Goal: Navigation & Orientation: Find specific page/section

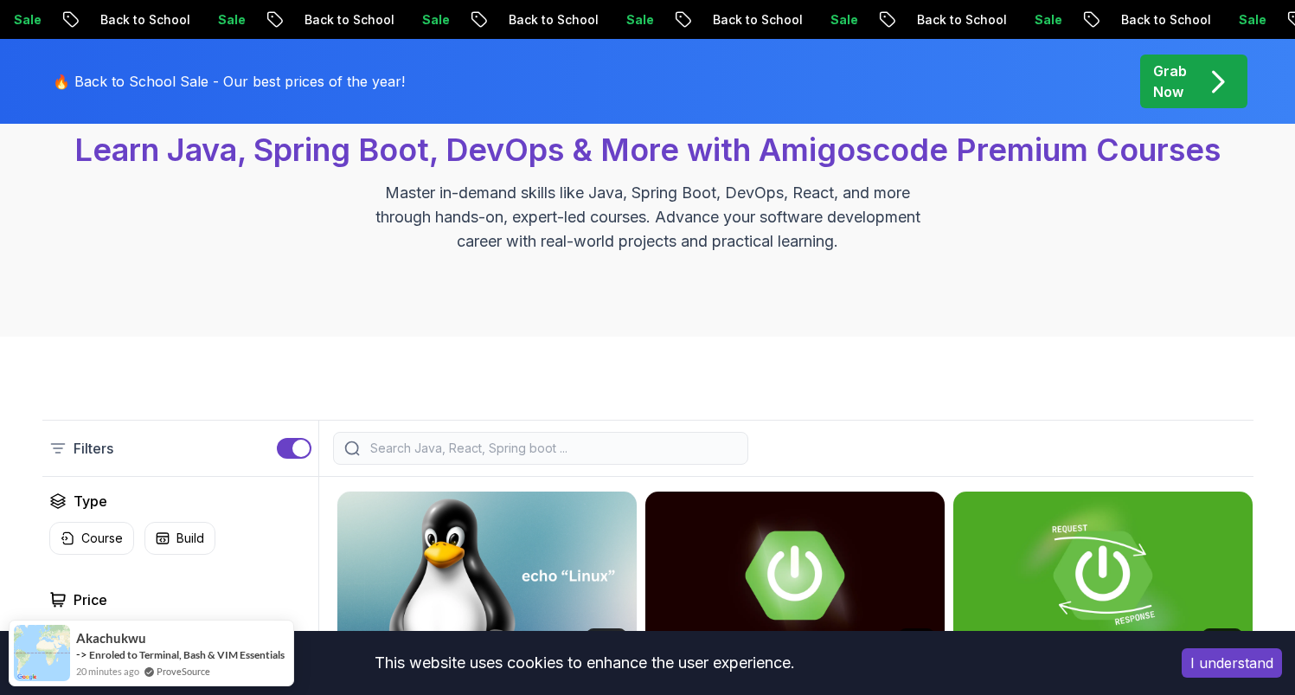
scroll to position [184, 0]
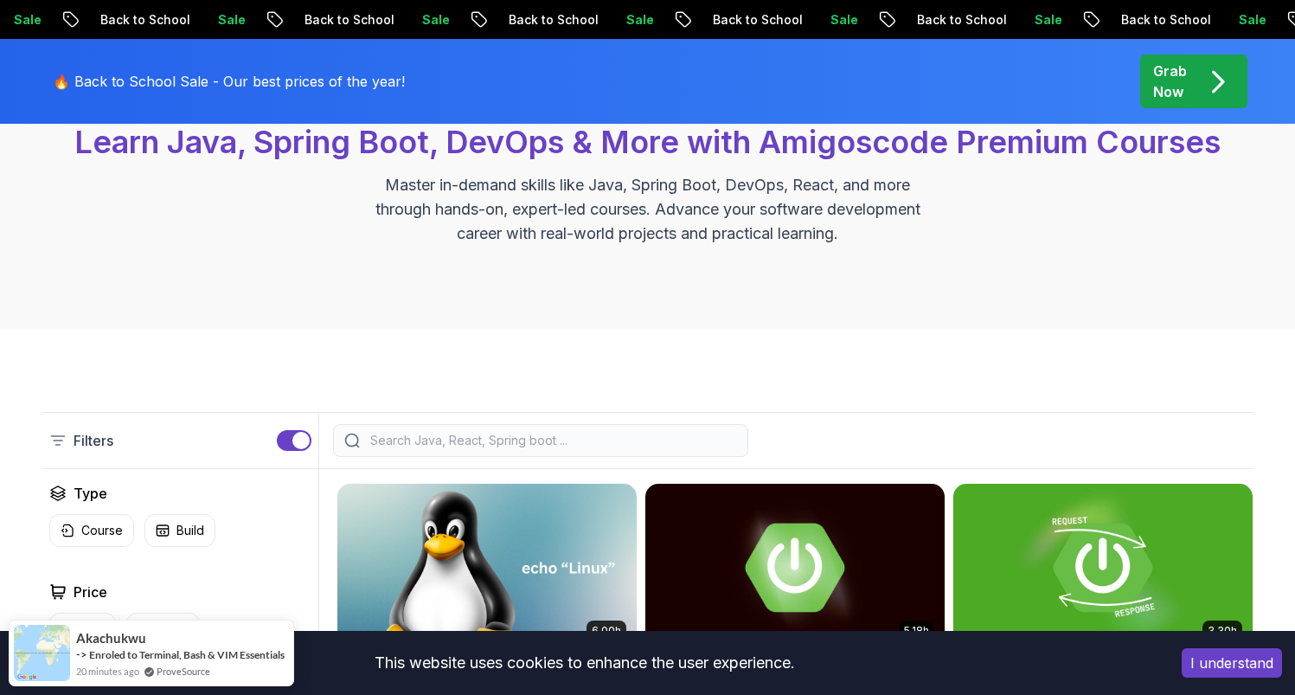
click at [1229, 663] on button "I understand" at bounding box center [1232, 662] width 100 height 29
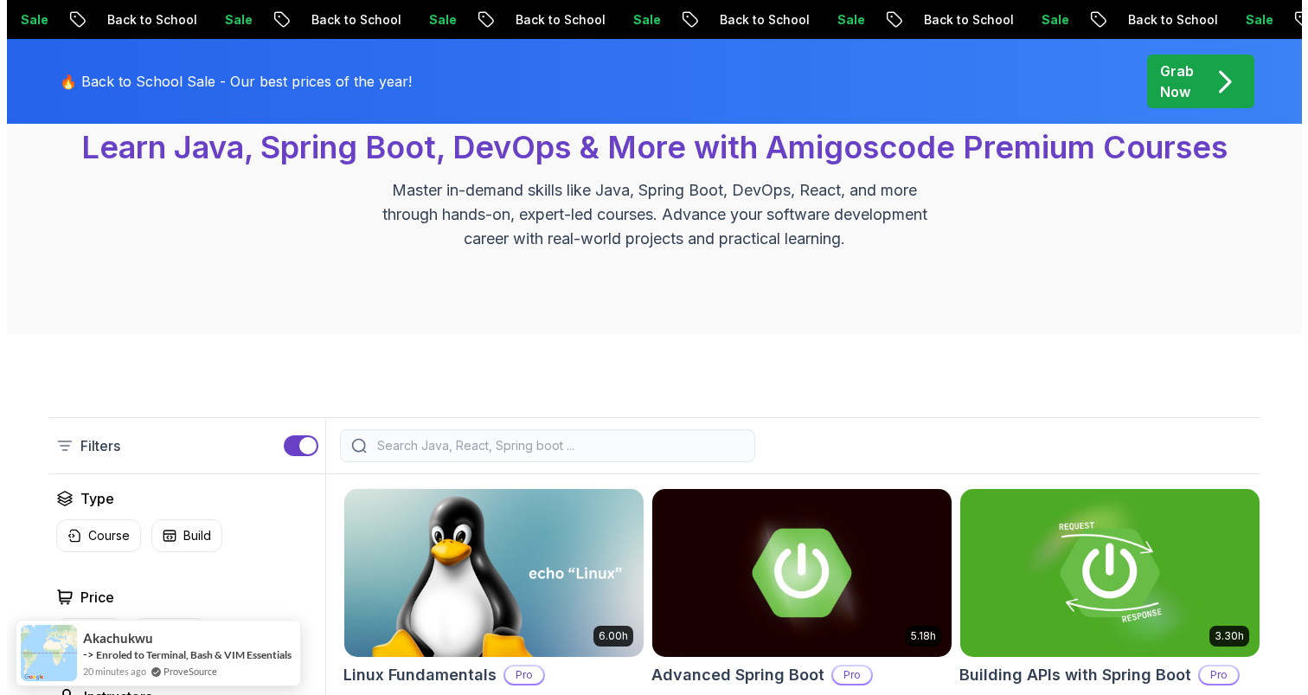
scroll to position [0, 0]
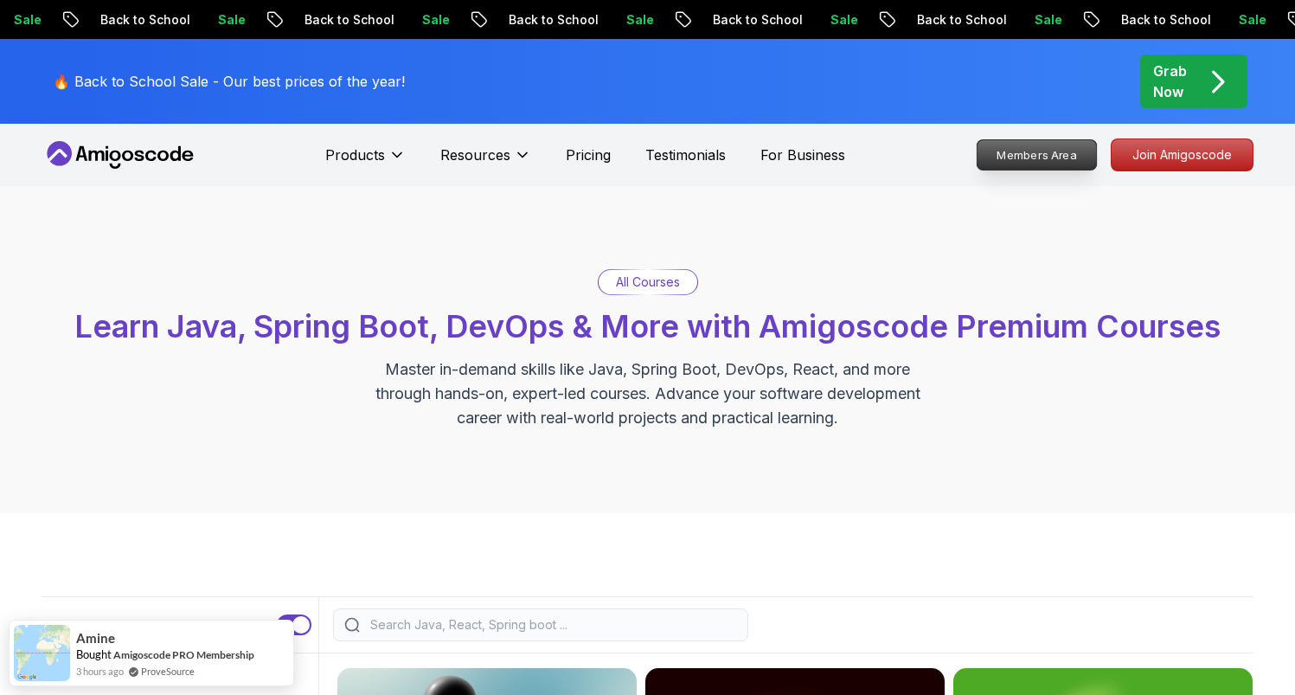
click at [1009, 157] on p "Members Area" at bounding box center [1036, 154] width 119 height 29
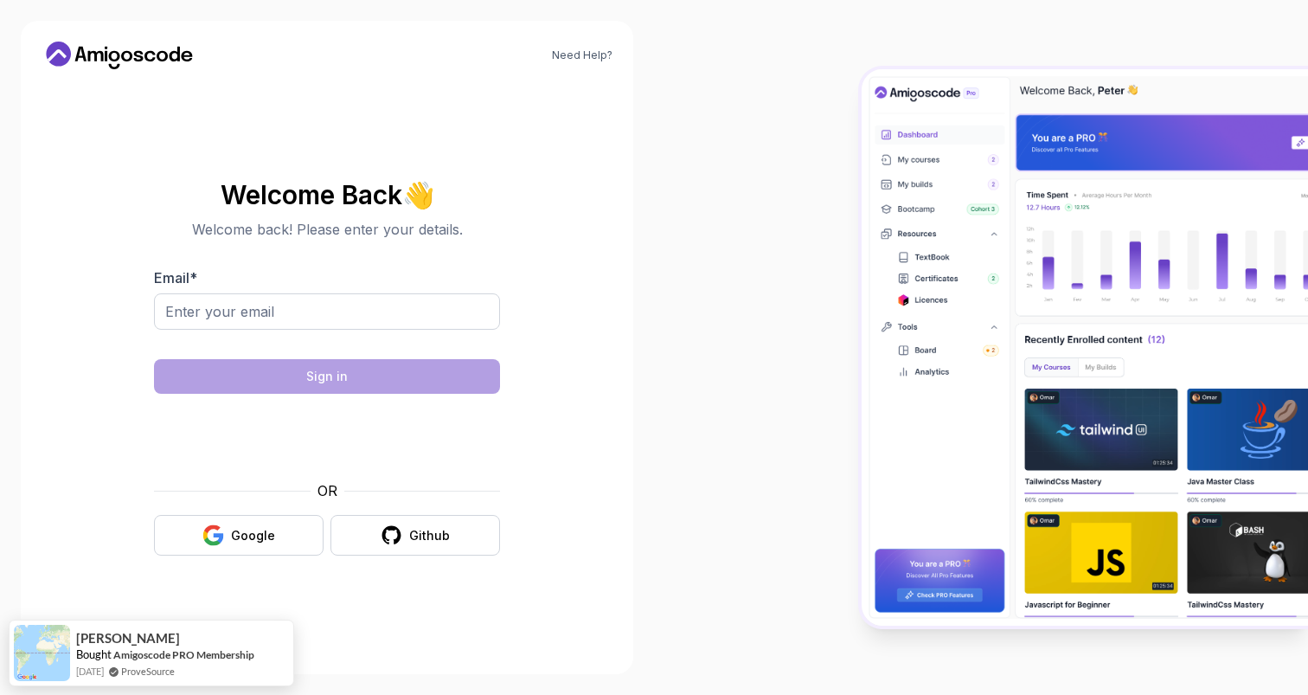
click at [427, 335] on div at bounding box center [327, 341] width 346 height 16
click at [371, 317] on input "Email *" at bounding box center [327, 311] width 346 height 36
type input "yche276@gmail.com"
click at [317, 259] on div "Welcome Back 👋 Welcome back! Please enter your details. Email * yche276@gmail.c…" at bounding box center [327, 368] width 346 height 375
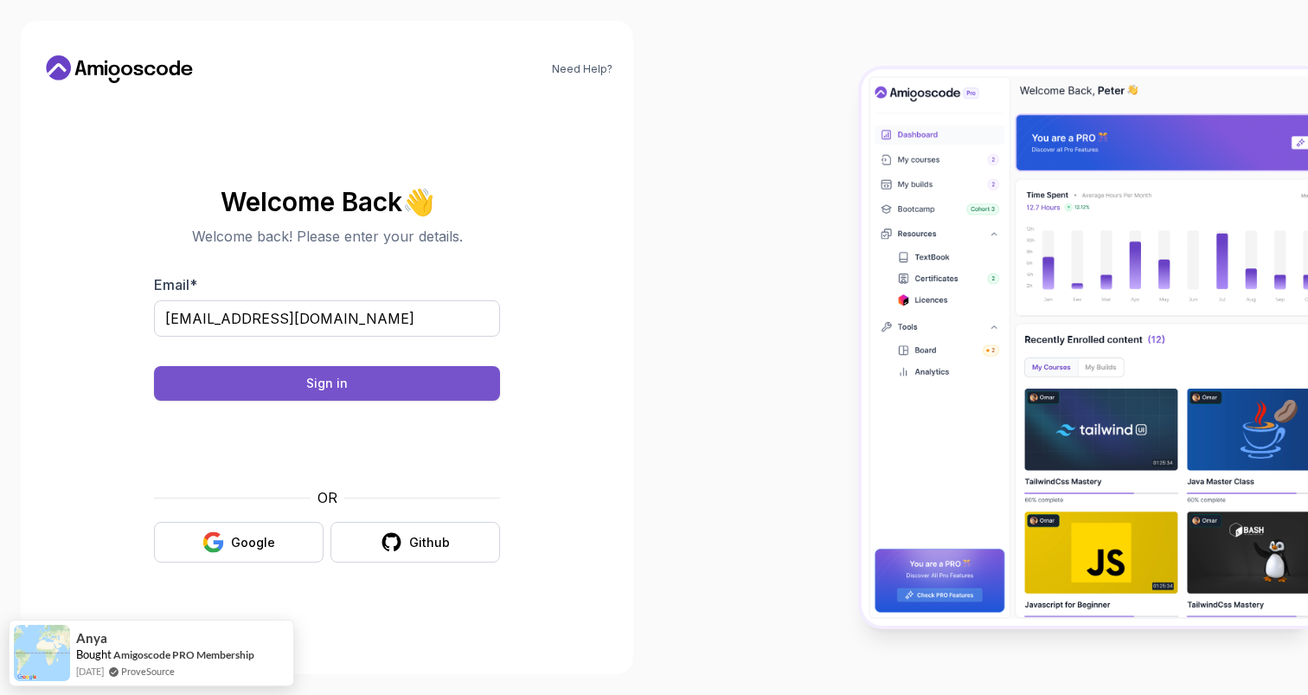
click at [436, 379] on button "Sign in" at bounding box center [327, 383] width 346 height 35
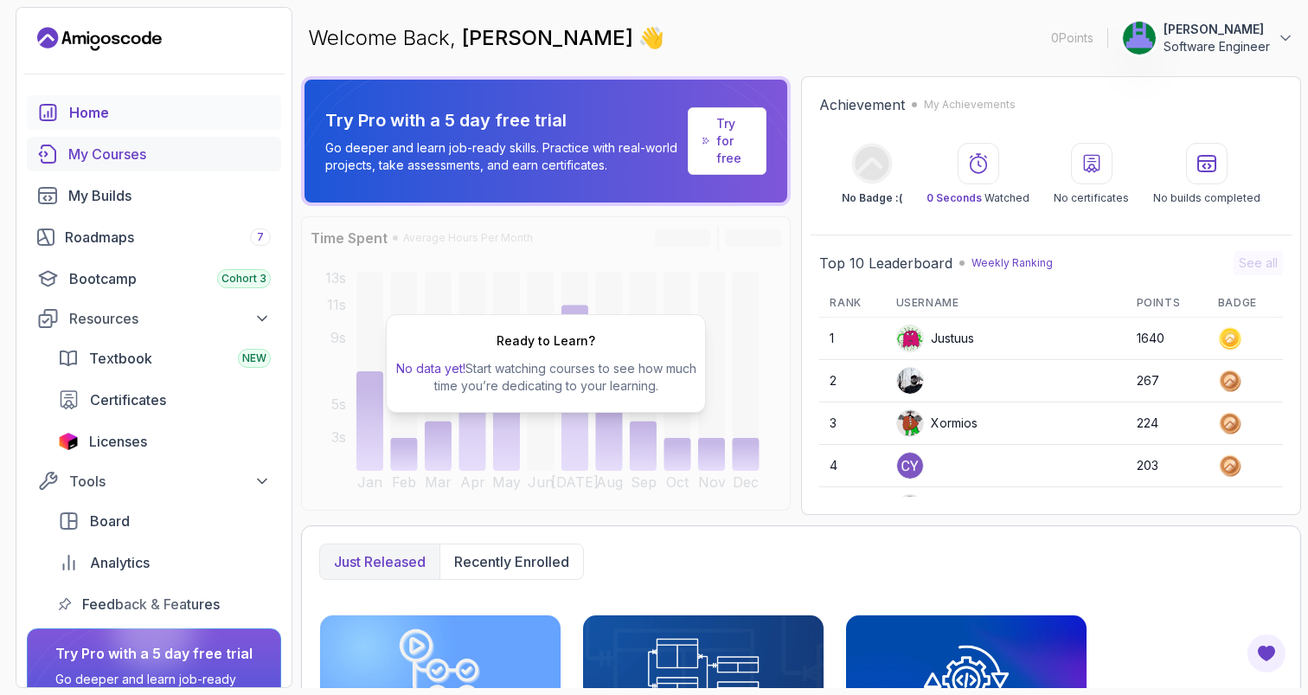
click at [176, 165] on link "My Courses" at bounding box center [154, 154] width 254 height 35
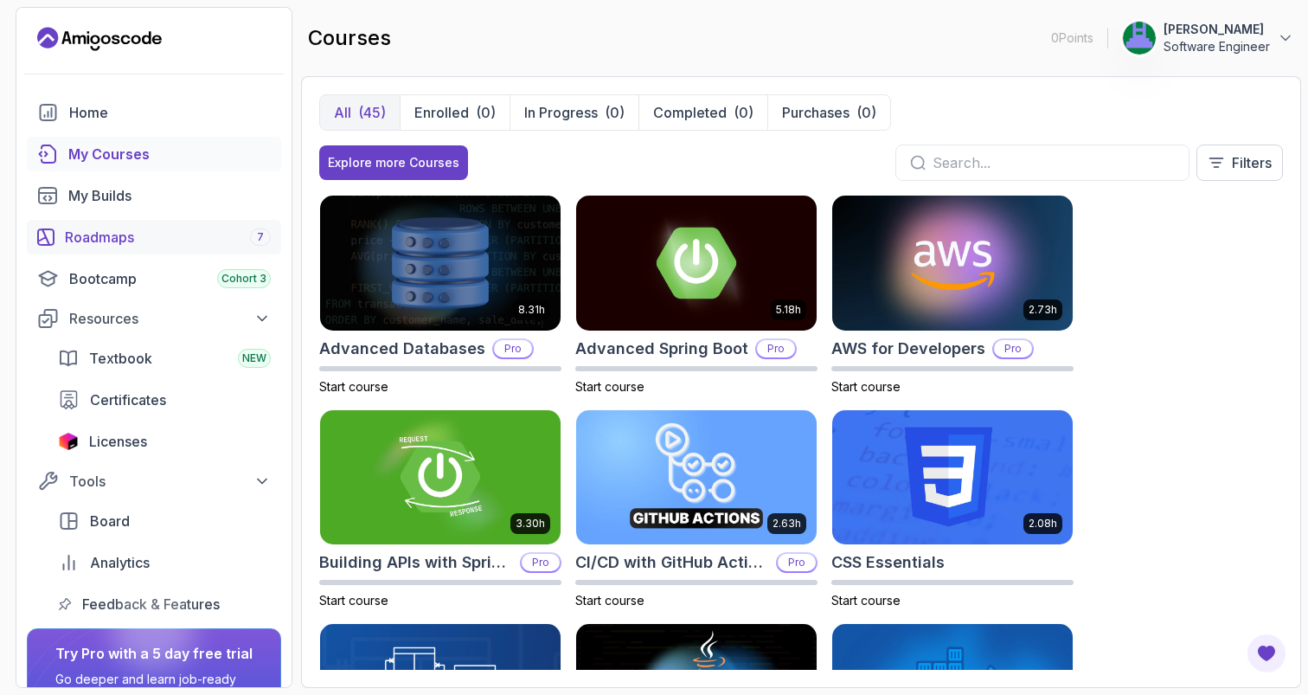
click at [221, 234] on div "Roadmaps 7" at bounding box center [168, 237] width 206 height 21
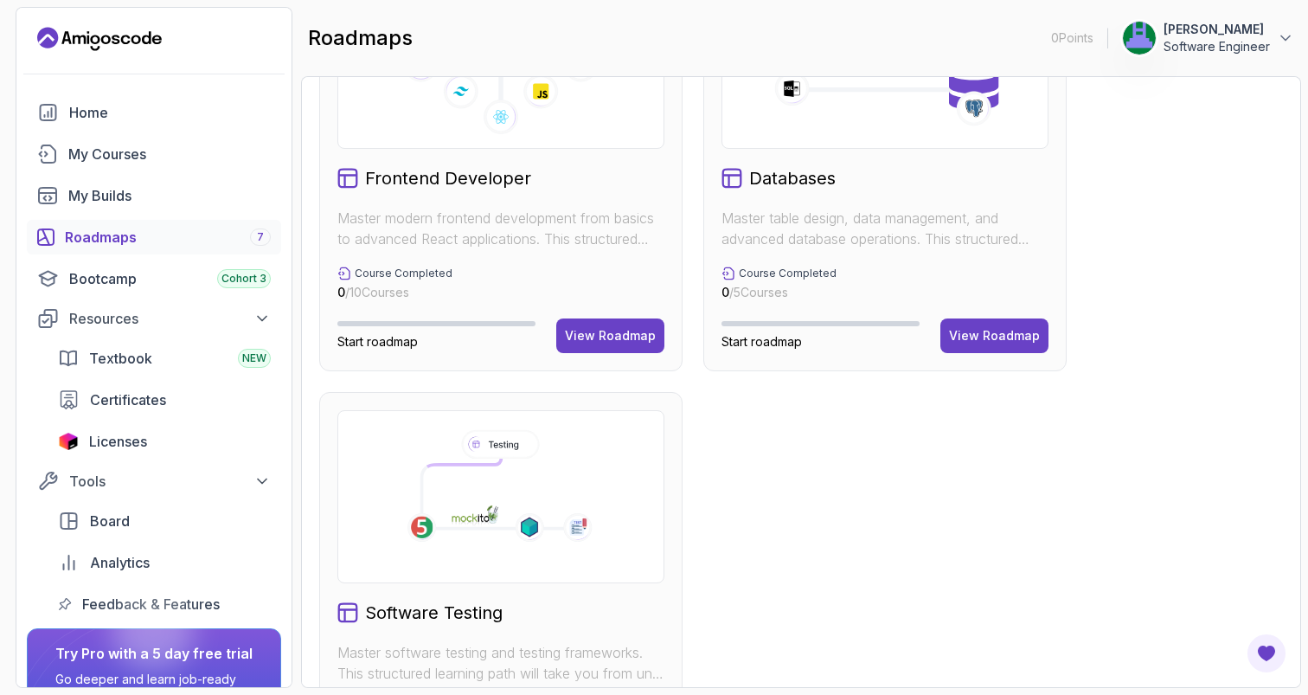
scroll to position [1141, 0]
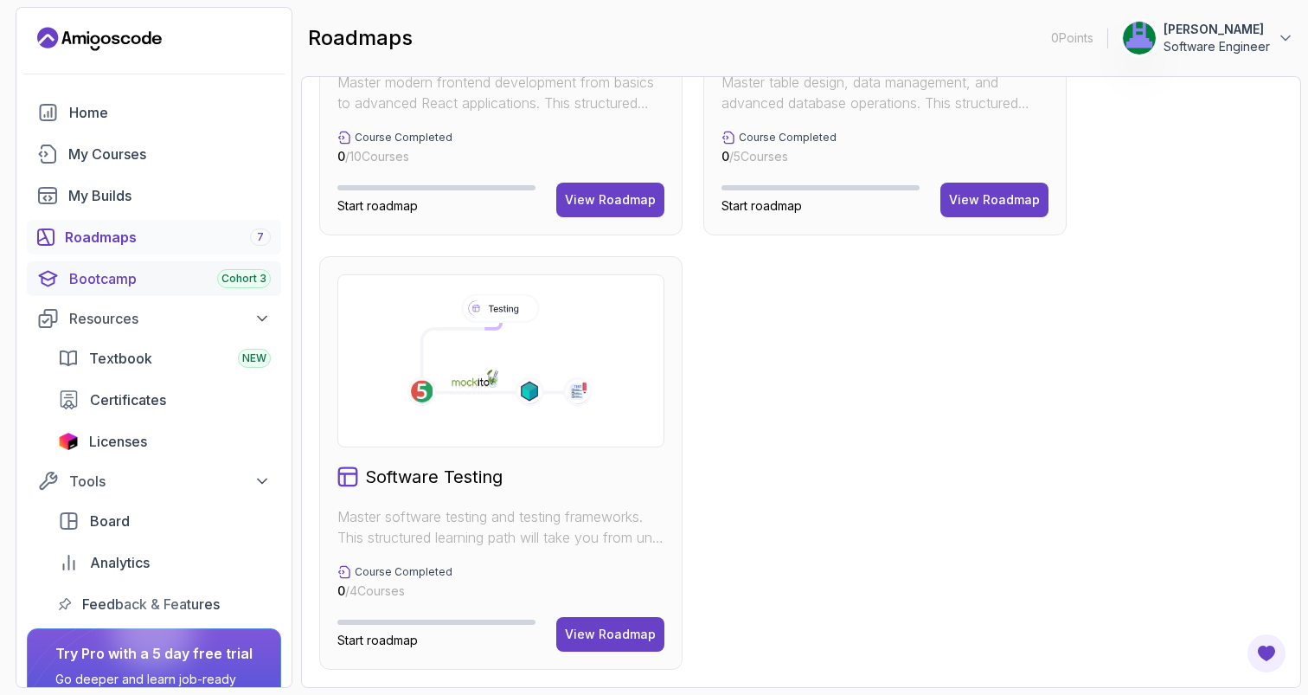
click at [188, 288] on div "Bootcamp Cohort 3" at bounding box center [170, 278] width 202 height 21
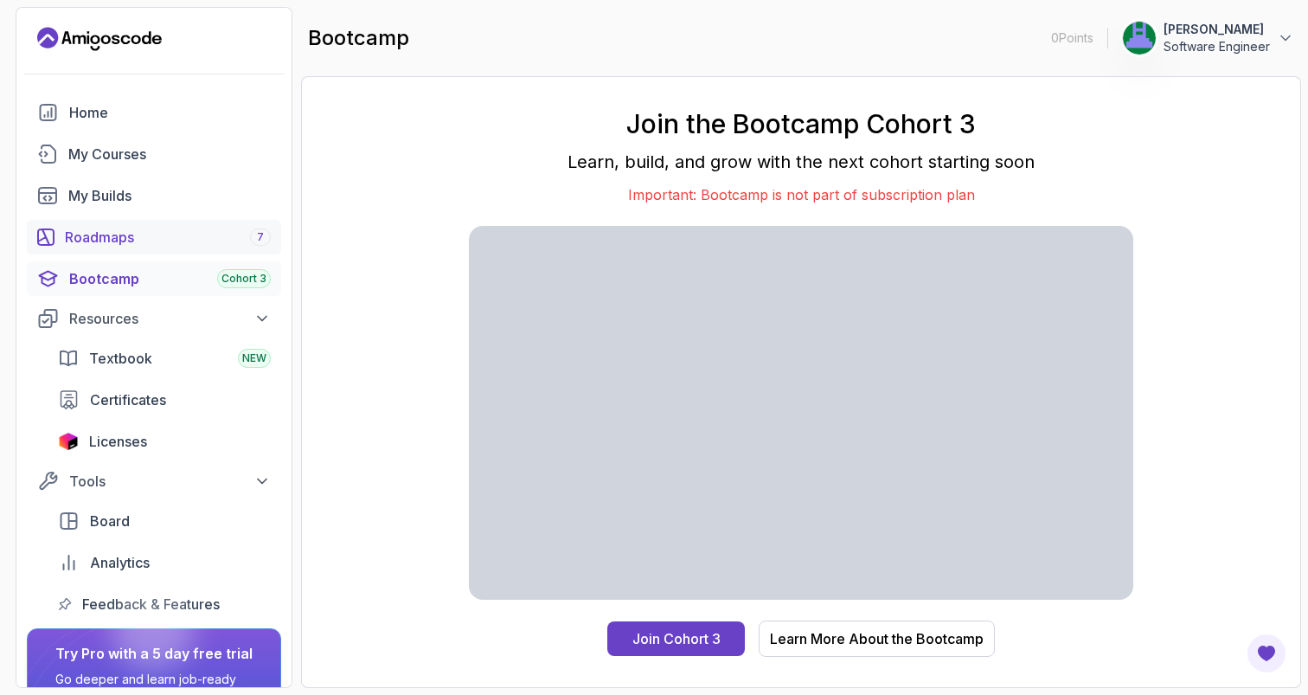
click at [152, 235] on div "Roadmaps 7" at bounding box center [168, 237] width 206 height 21
